Goal: Communication & Community: Answer question/provide support

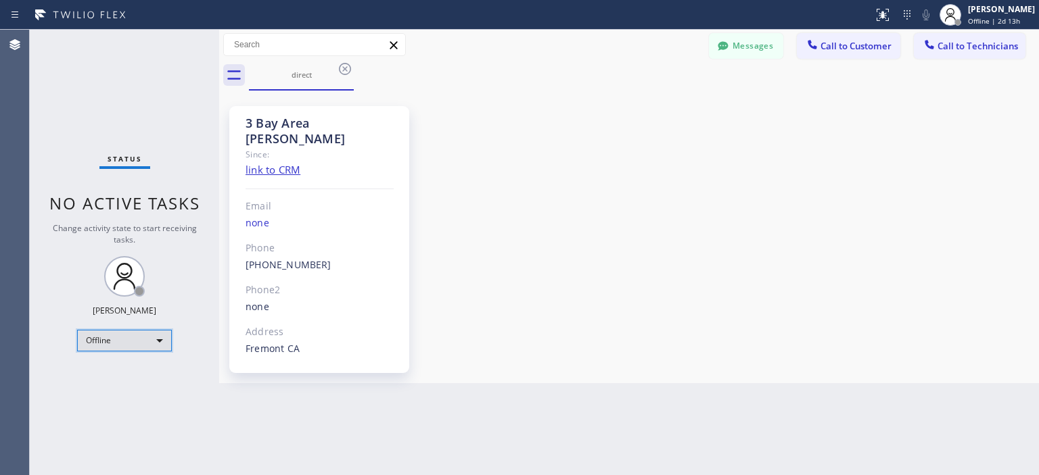
click at [142, 331] on div "Offline" at bounding box center [124, 341] width 95 height 22
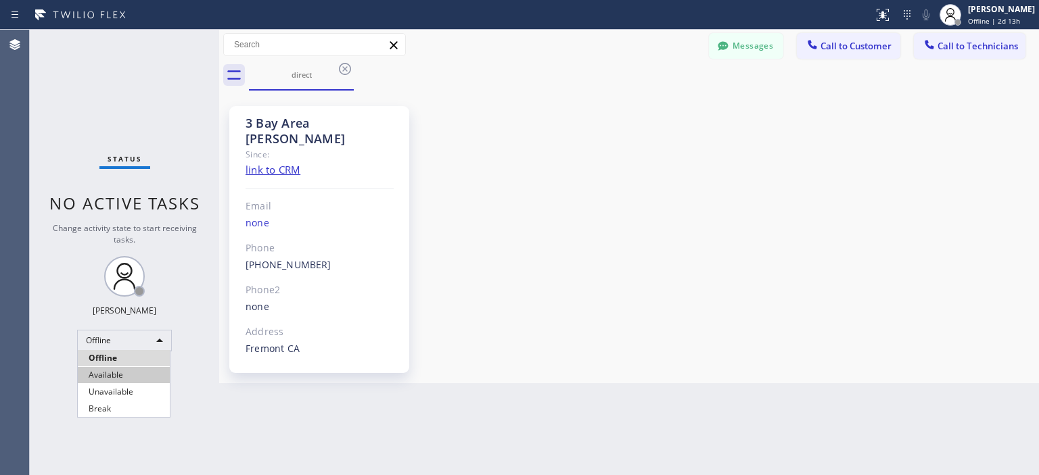
click at [138, 375] on li "Available" at bounding box center [124, 375] width 92 height 16
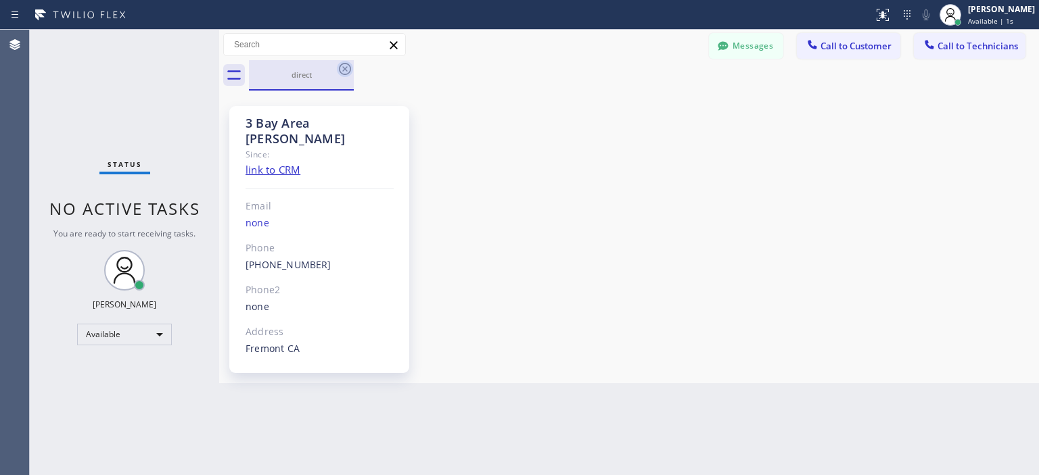
click at [346, 62] on icon at bounding box center [345, 69] width 16 height 16
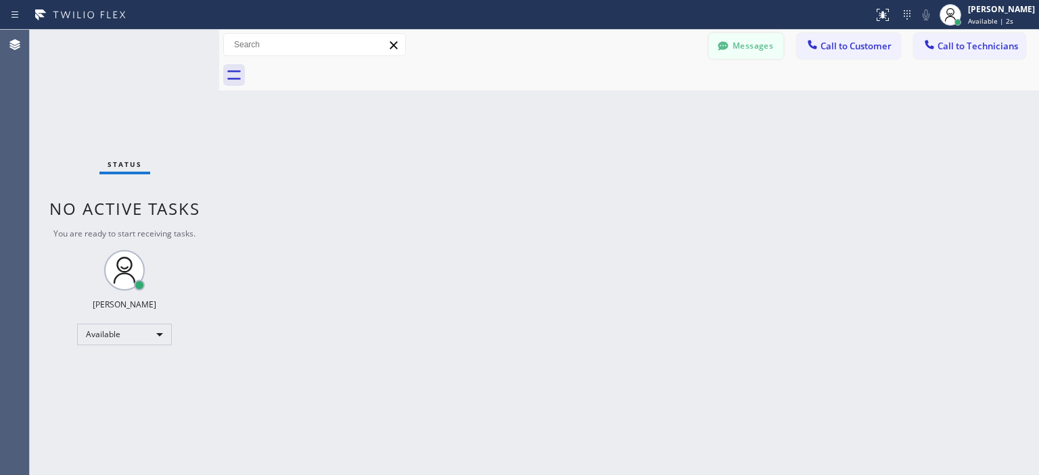
click at [771, 34] on button "Messages" at bounding box center [746, 46] width 74 height 26
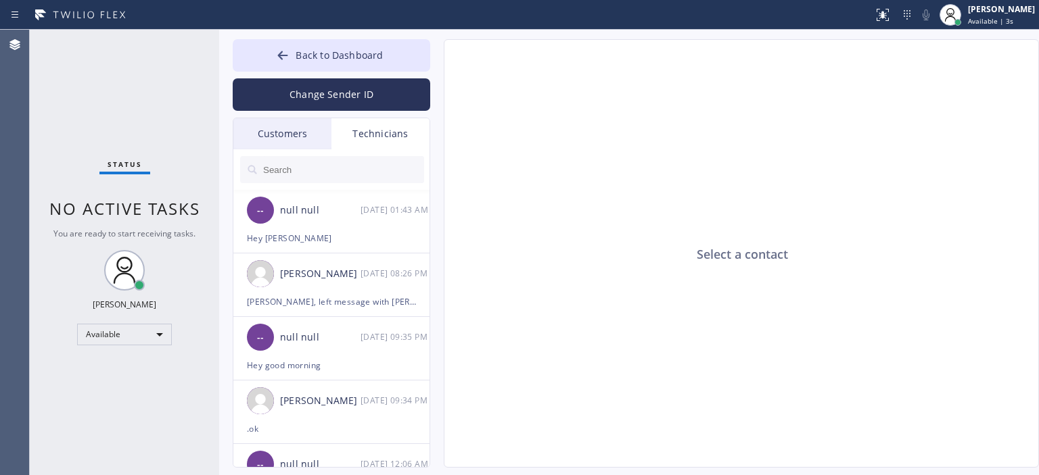
click at [299, 129] on div "Customers" at bounding box center [282, 133] width 98 height 31
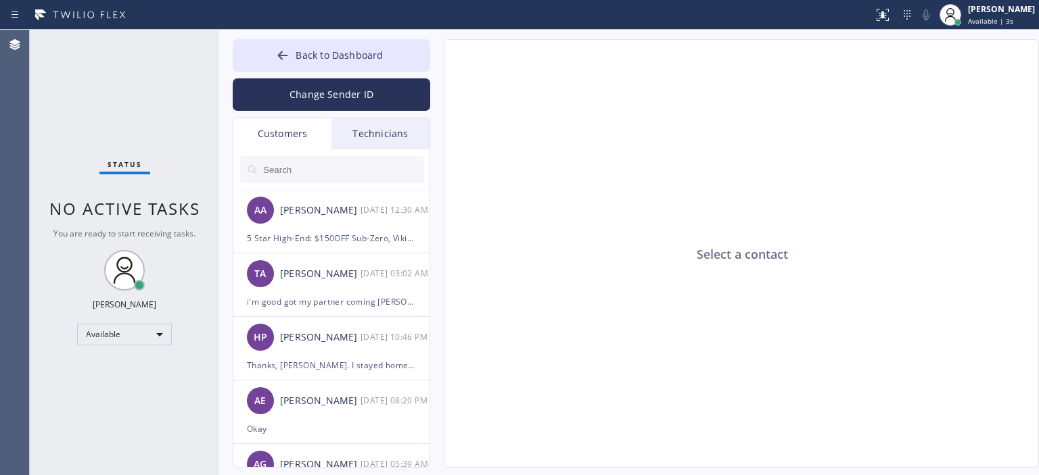
click at [315, 172] on input "text" at bounding box center [343, 169] width 162 height 27
paste input "[URL][DOMAIN_NAME]"
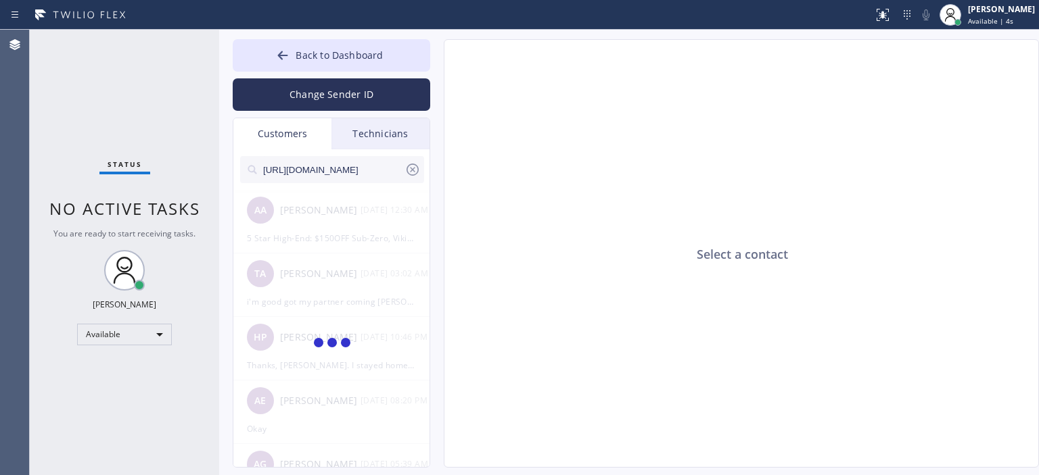
scroll to position [0, 81]
type input "[URL][DOMAIN_NAME]"
click at [331, 81] on button "Change Sender ID" at bounding box center [331, 94] width 197 height 32
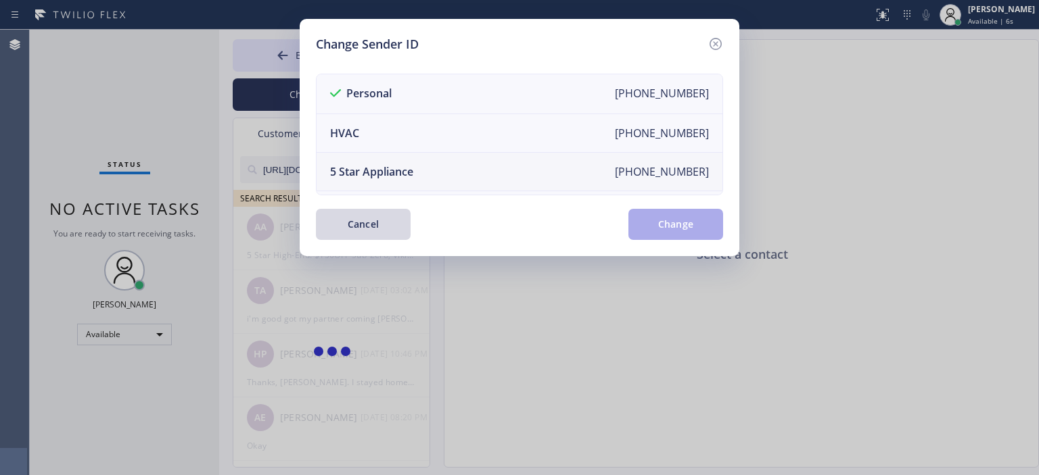
scroll to position [158, 0]
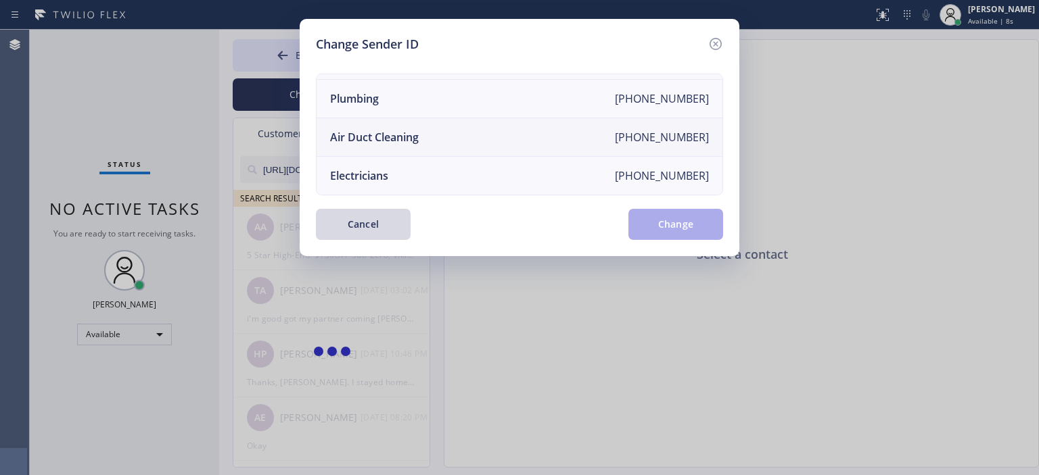
click at [435, 120] on li "Air Duct Cleaning [PHONE_NUMBER]" at bounding box center [519, 137] width 406 height 39
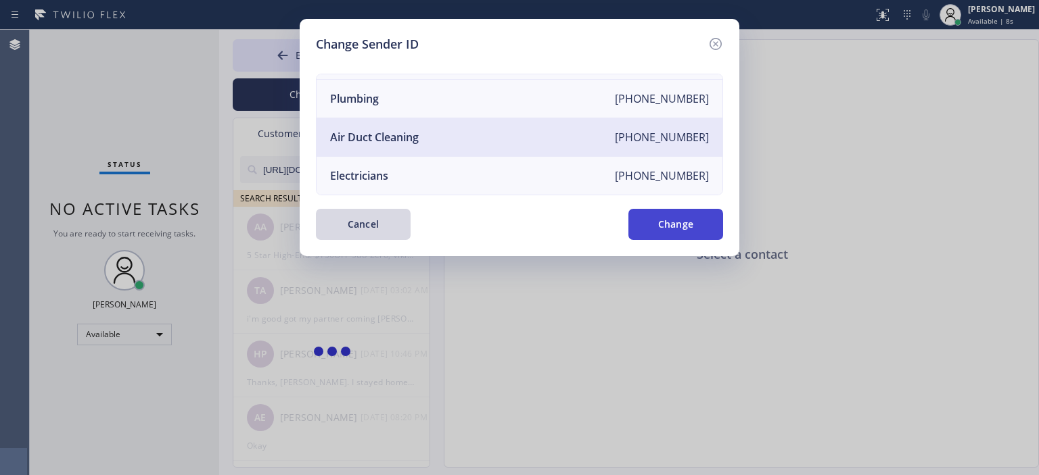
click at [660, 220] on button "Change" at bounding box center [675, 224] width 95 height 31
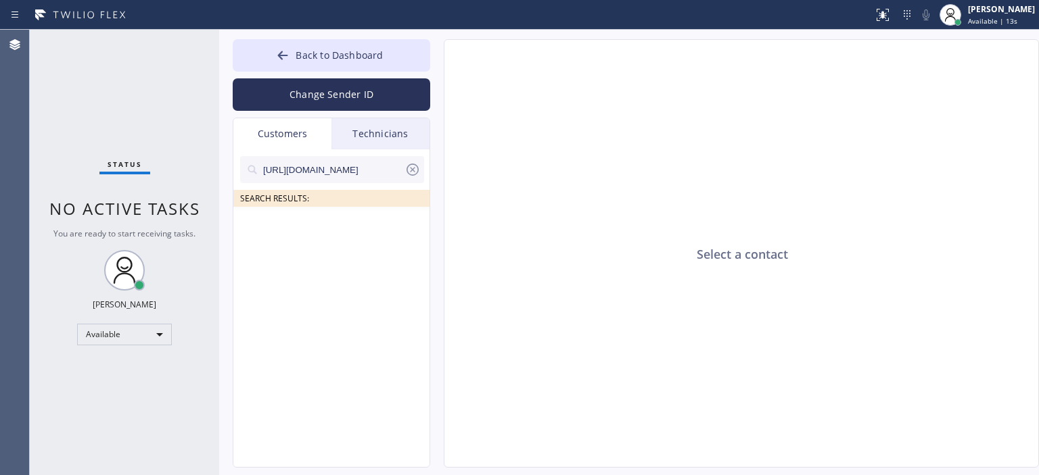
click at [414, 167] on icon at bounding box center [412, 170] width 16 height 16
click at [343, 172] on input "text" at bounding box center [343, 169] width 162 height 27
paste input "[URL][DOMAIN_NAME]"
type input "[URL][DOMAIN_NAME]"
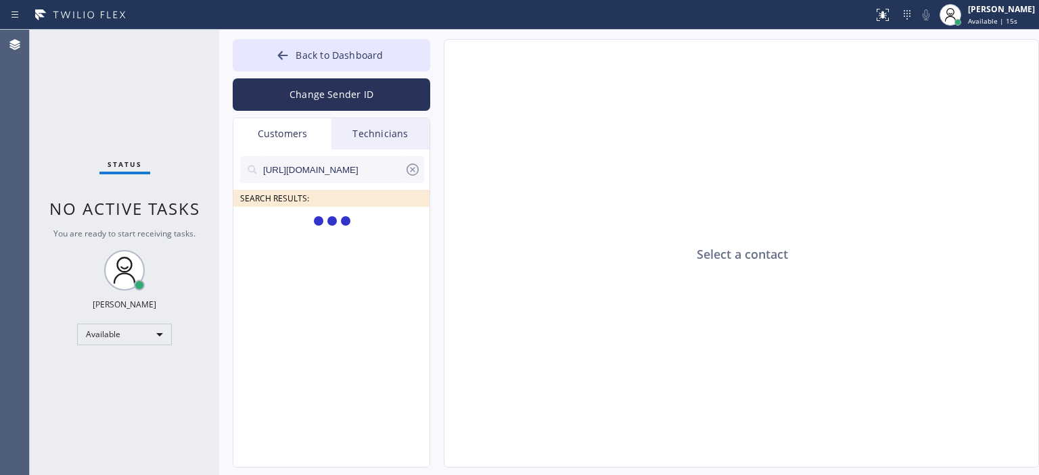
click at [351, 160] on input "[URL][DOMAIN_NAME]" at bounding box center [333, 169] width 143 height 27
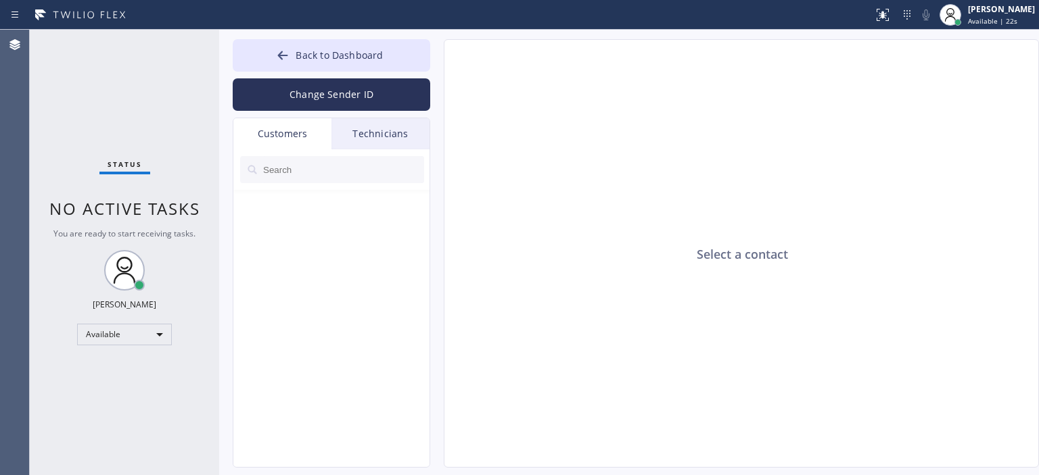
click at [310, 160] on input "text" at bounding box center [343, 169] width 162 height 27
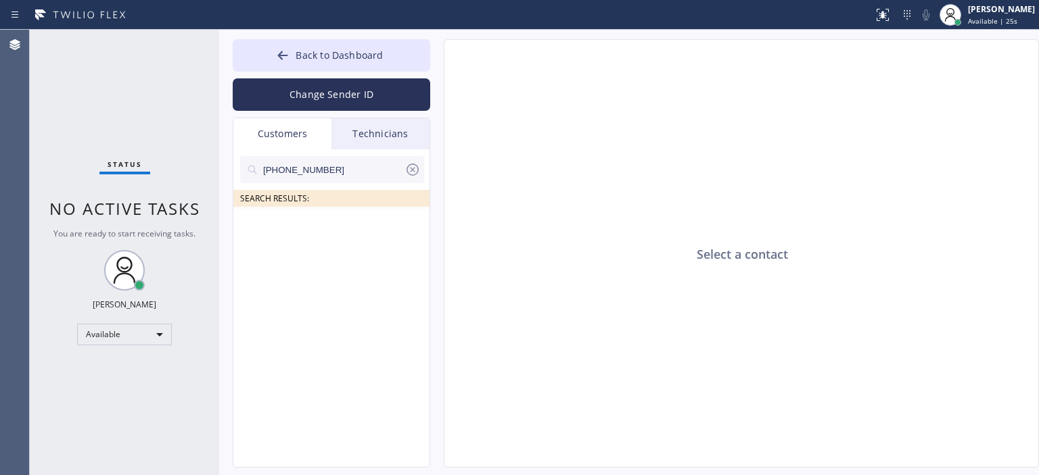
click at [348, 169] on input "[PHONE_NUMBER]" at bounding box center [333, 169] width 143 height 27
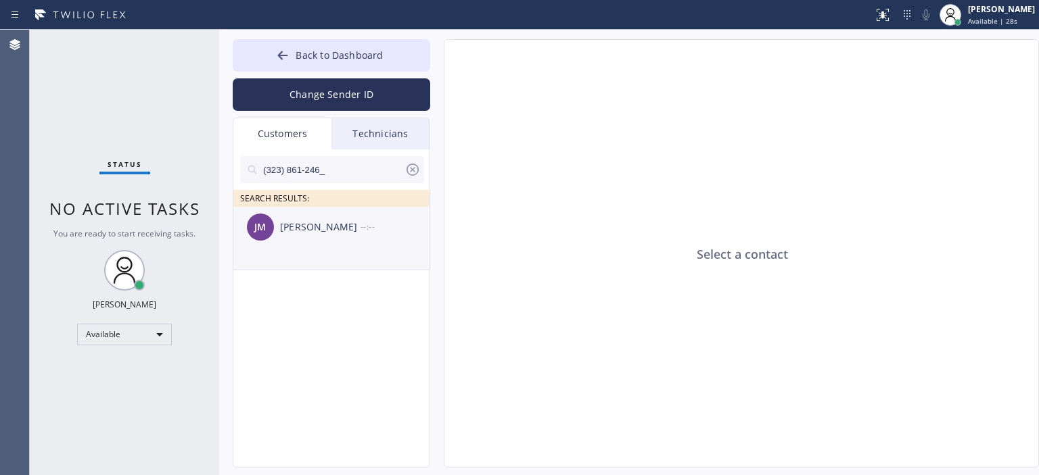
click at [354, 237] on div "[PERSON_NAME] [PERSON_NAME] --:--" at bounding box center [331, 227] width 197 height 41
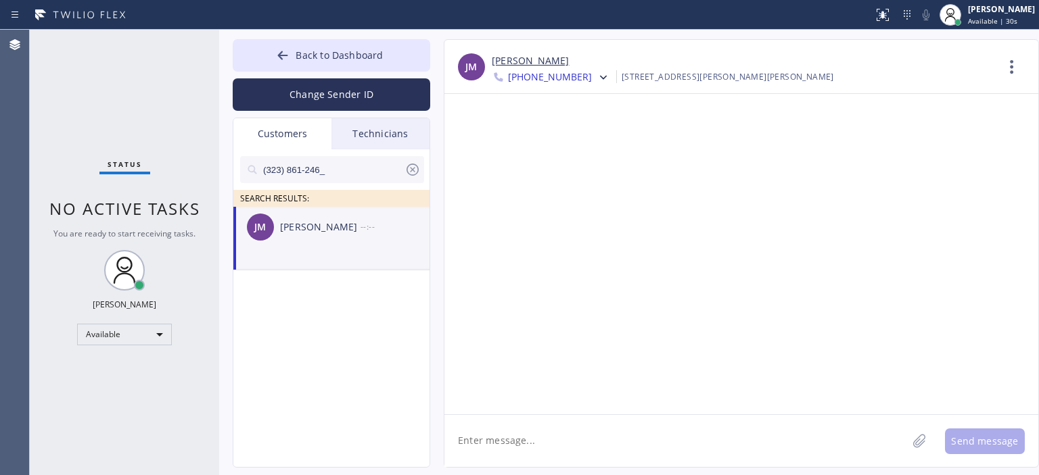
click at [565, 75] on span "[PHONE_NUMBER]" at bounding box center [550, 78] width 84 height 16
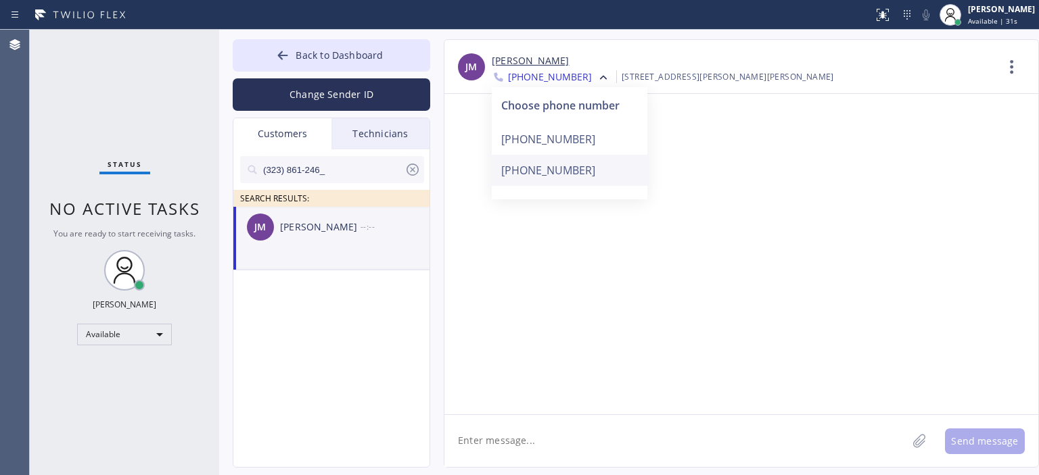
click at [568, 179] on div "[PHONE_NUMBER]" at bounding box center [570, 170] width 156 height 31
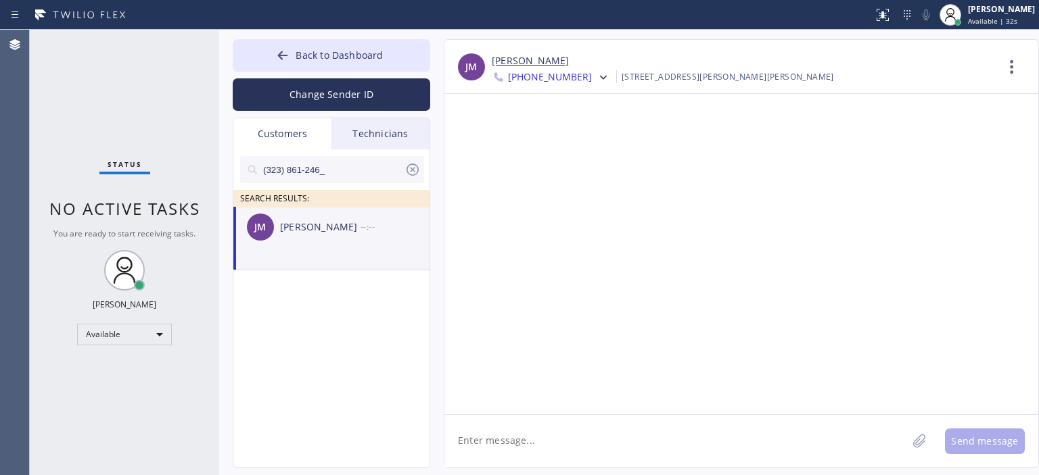
click at [561, 80] on span "[PHONE_NUMBER]" at bounding box center [550, 78] width 84 height 16
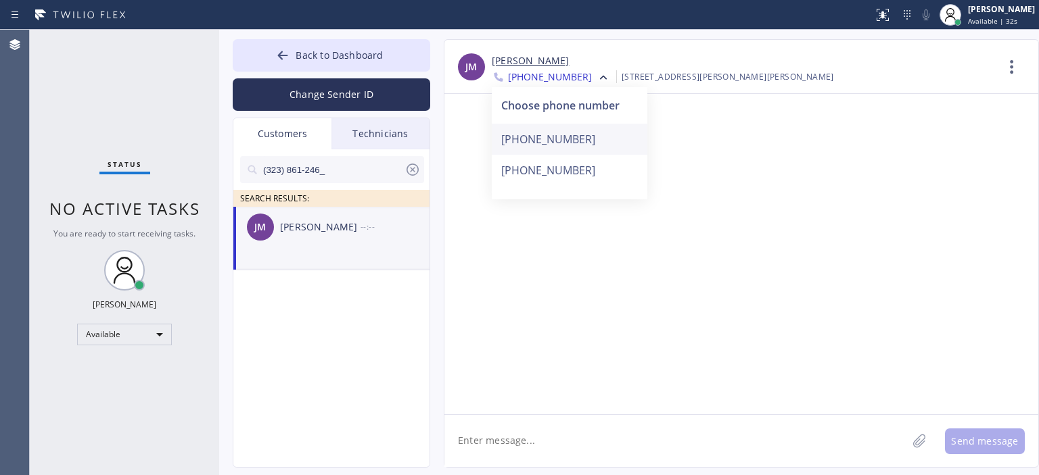
click at [586, 140] on div "[PHONE_NUMBER]" at bounding box center [570, 139] width 156 height 31
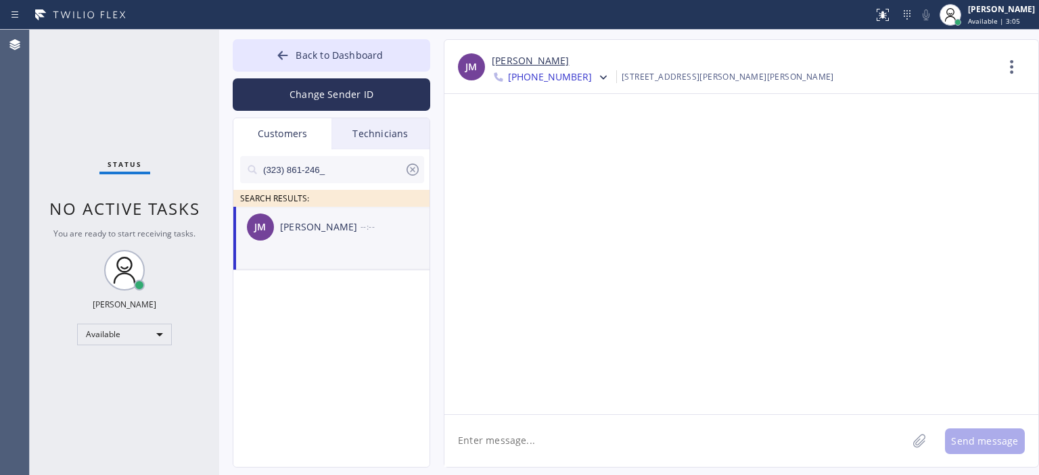
click at [414, 167] on icon at bounding box center [412, 170] width 16 height 16
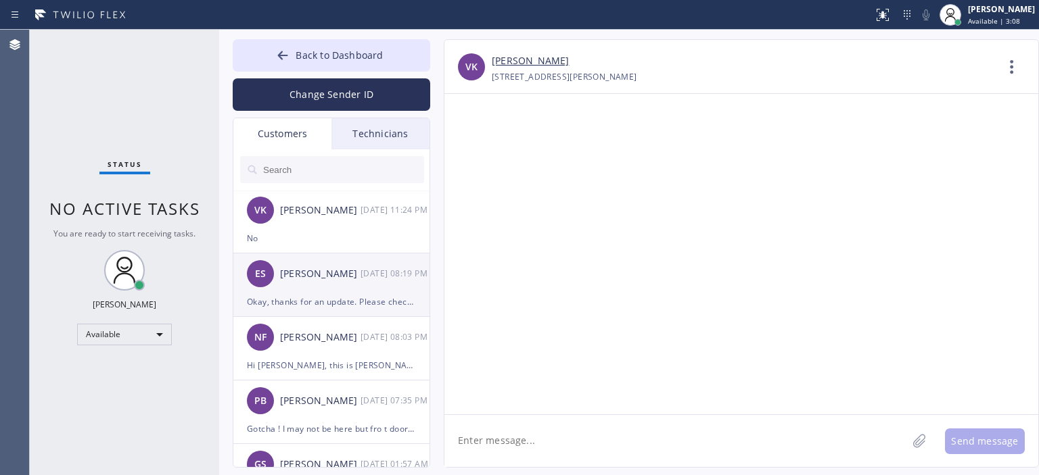
click at [360, 294] on div "Okay, thanks for an update. Please check your email [EMAIL_ADDRESS][DOMAIN_NAME…" at bounding box center [331, 302] width 169 height 16
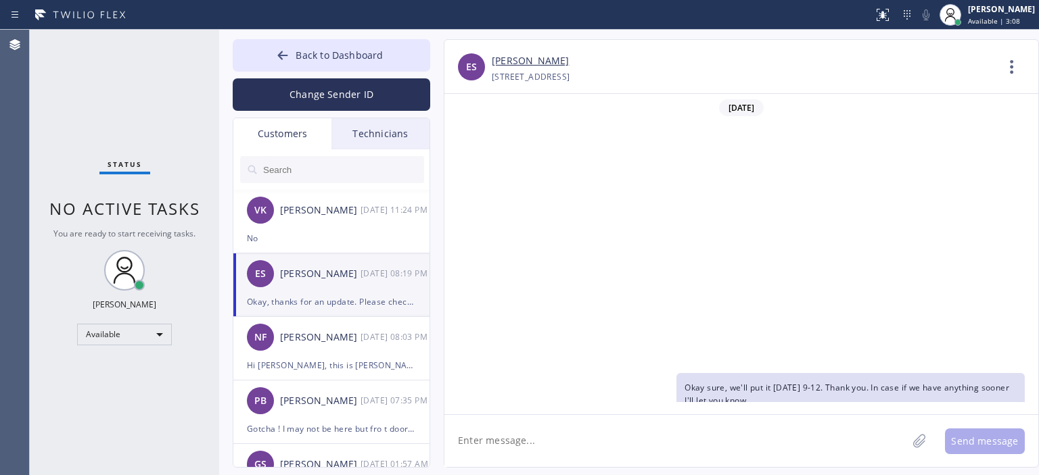
scroll to position [314, 0]
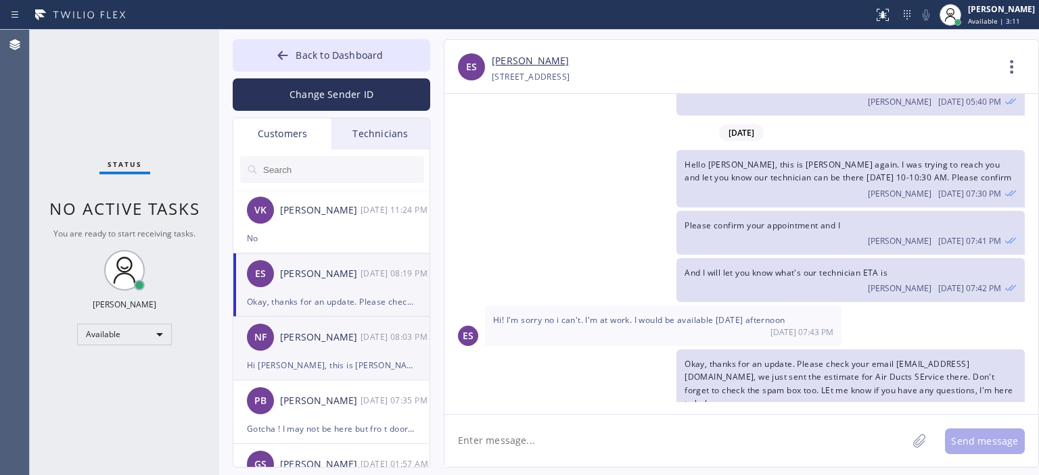
click at [389, 339] on div "[DATE] 08:03 PM" at bounding box center [395, 337] width 70 height 16
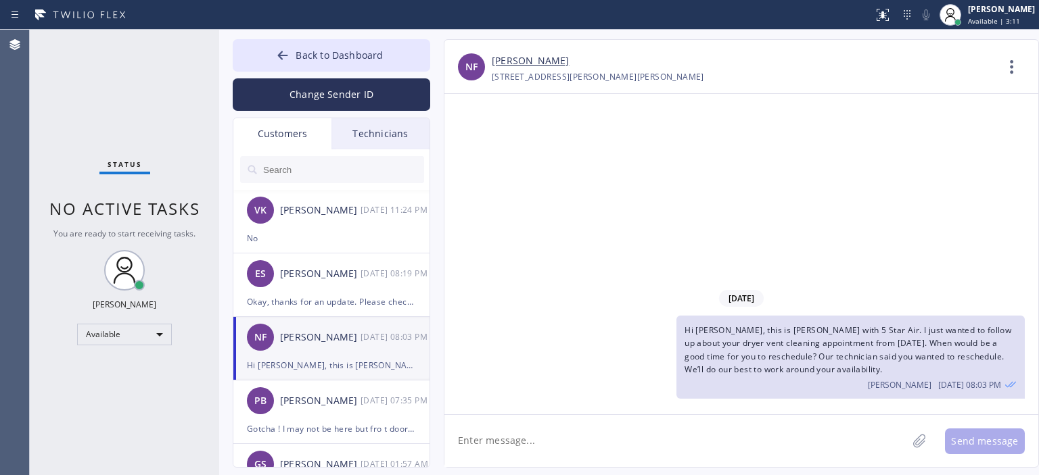
scroll to position [0, 0]
